Goal: Find specific page/section: Find specific page/section

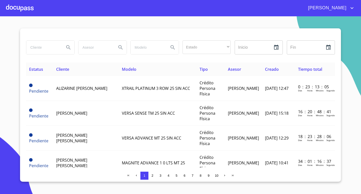
click at [27, 9] on div at bounding box center [20, 8] width 28 height 16
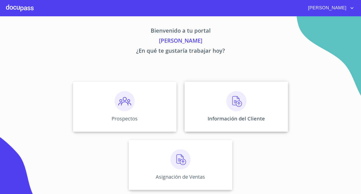
click at [247, 108] on div "Información del Cliente" at bounding box center [235, 106] width 103 height 50
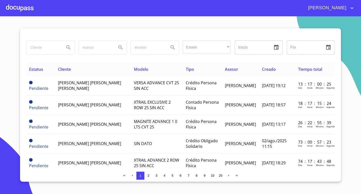
click at [49, 48] on input "search" at bounding box center [43, 48] width 34 height 14
type input "[PERSON_NAME]"
click at [68, 47] on icon "Search" at bounding box center [68, 47] width 6 height 6
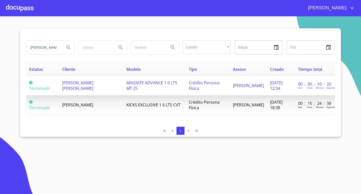
click at [147, 89] on td "MAGNITE ADVANCE 1 0 LTS MT 25" at bounding box center [154, 85] width 62 height 19
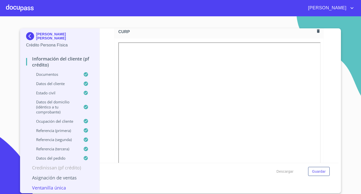
scroll to position [876, 0]
